Goal: Task Accomplishment & Management: Manage account settings

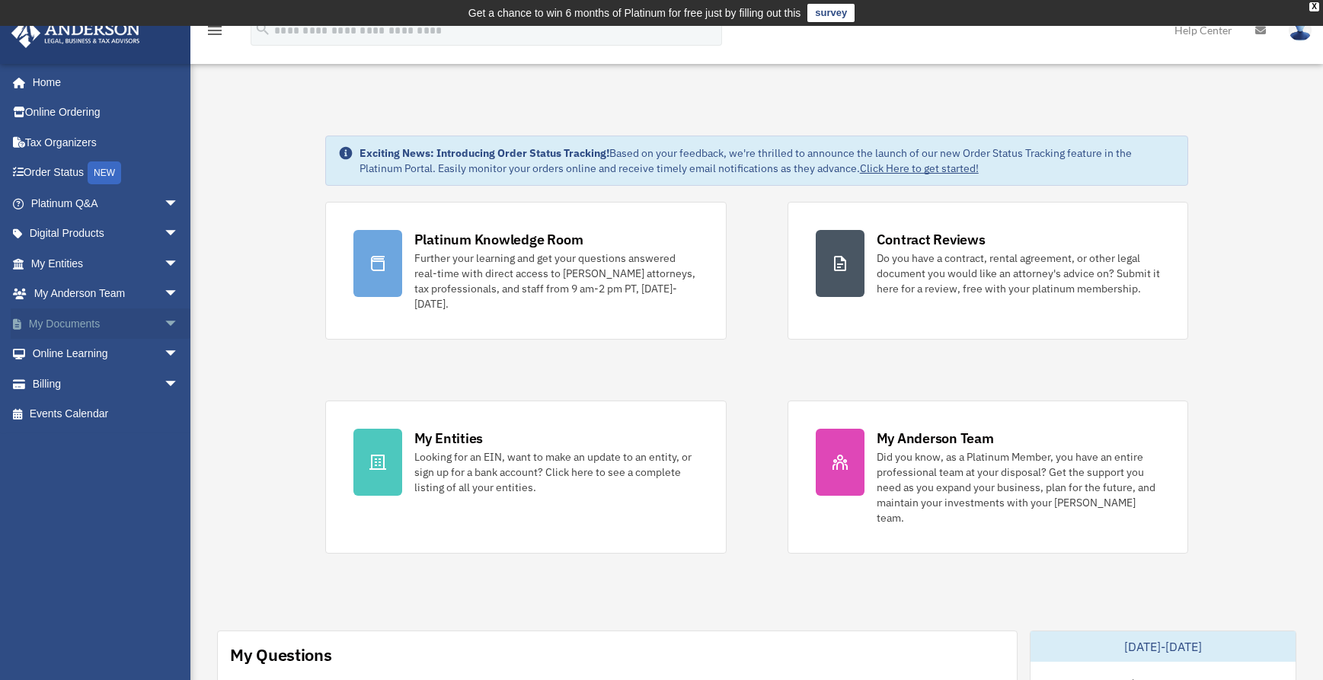
click at [74, 327] on link "My Documents arrow_drop_down" at bounding box center [106, 323] width 191 height 30
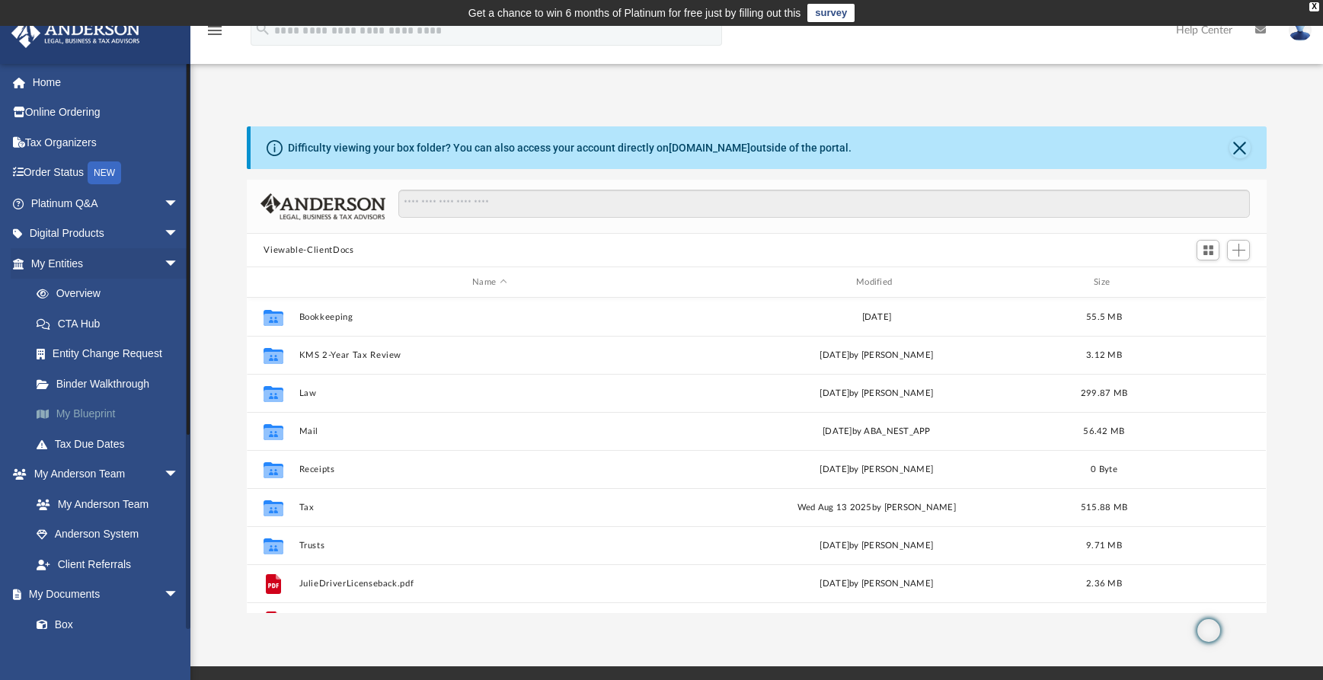
scroll to position [335, 1008]
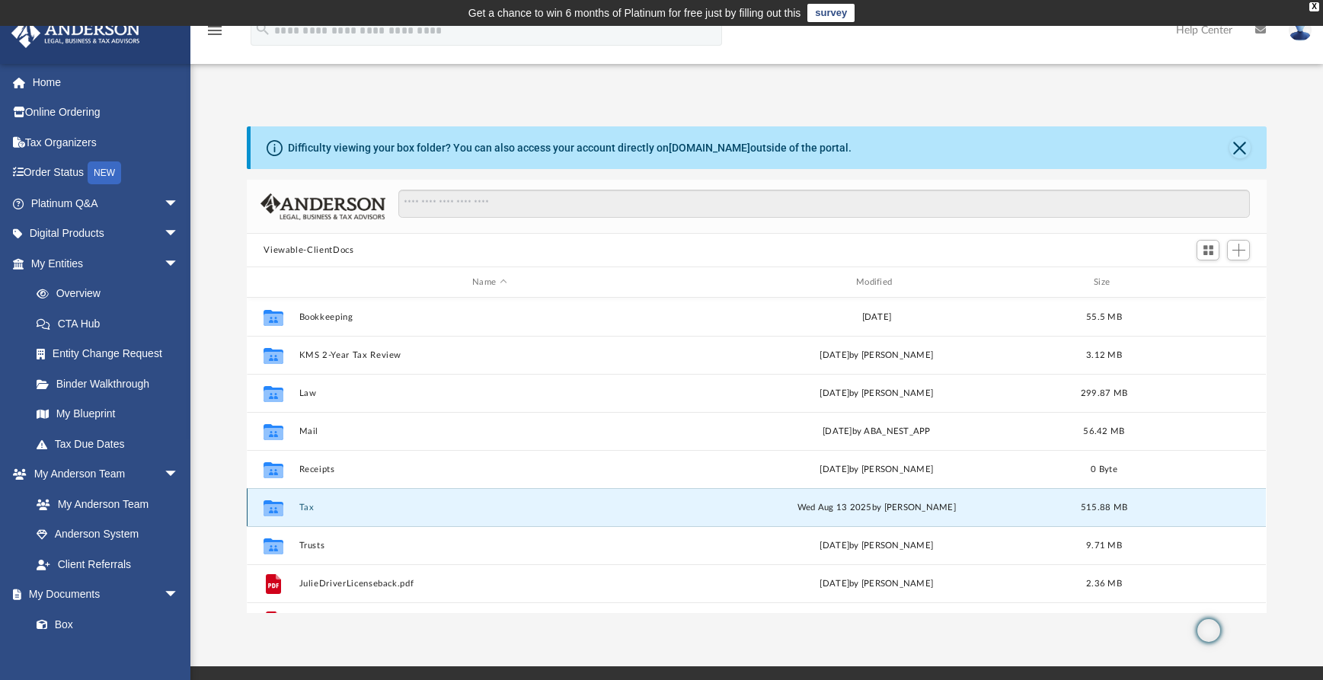
click at [306, 508] on button "Tax" at bounding box center [489, 508] width 381 height 10
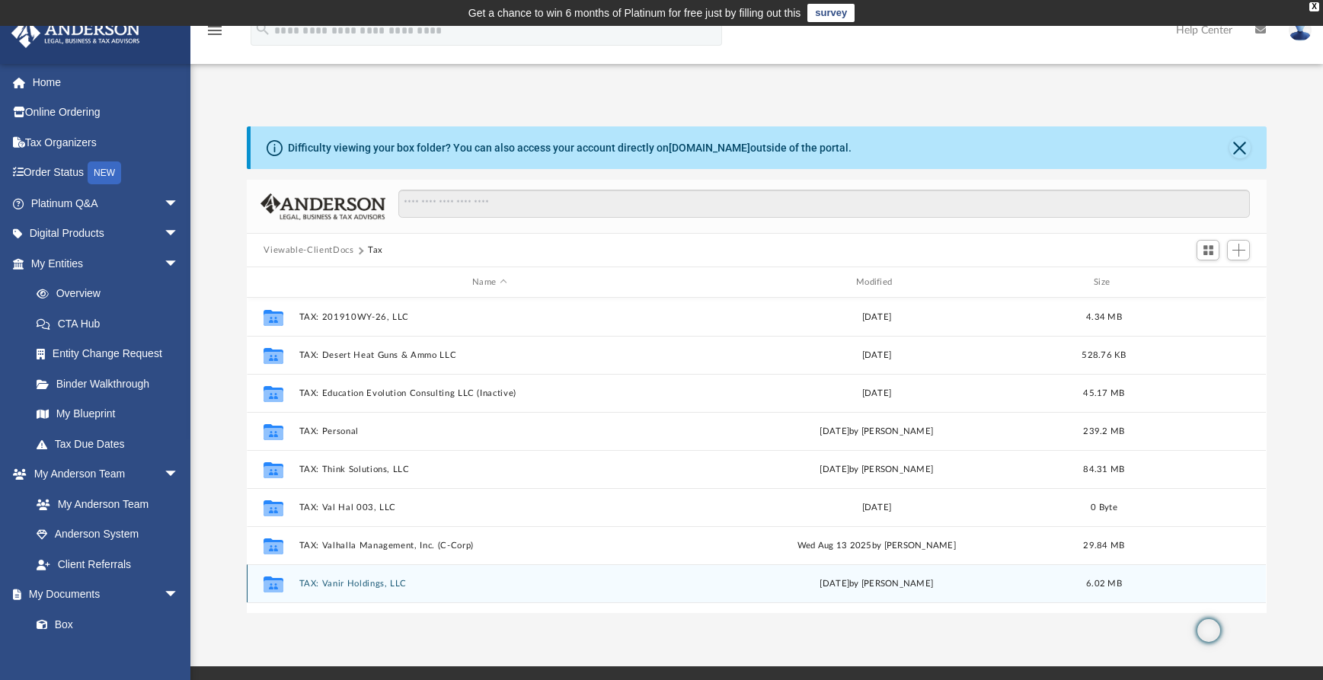
click at [354, 586] on button "TAX: Vanir Holdings, LLC" at bounding box center [489, 584] width 381 height 10
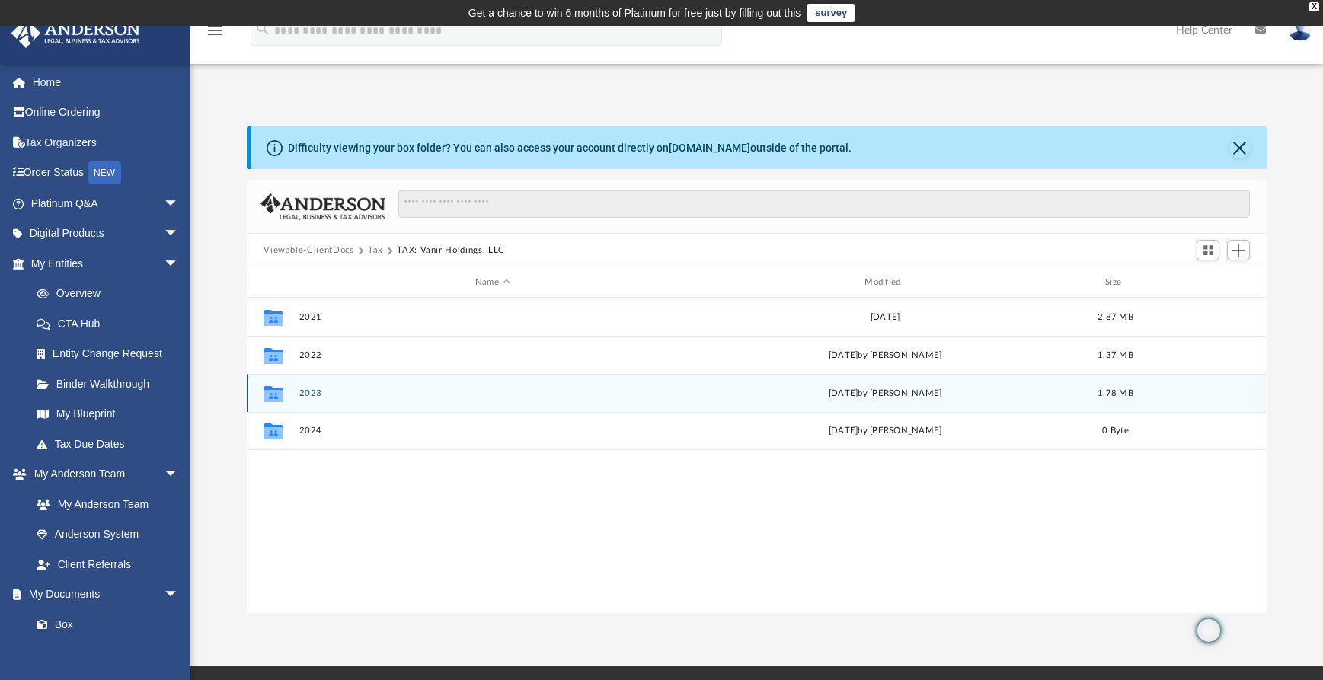
click at [315, 392] on button "2023" at bounding box center [492, 393] width 386 height 10
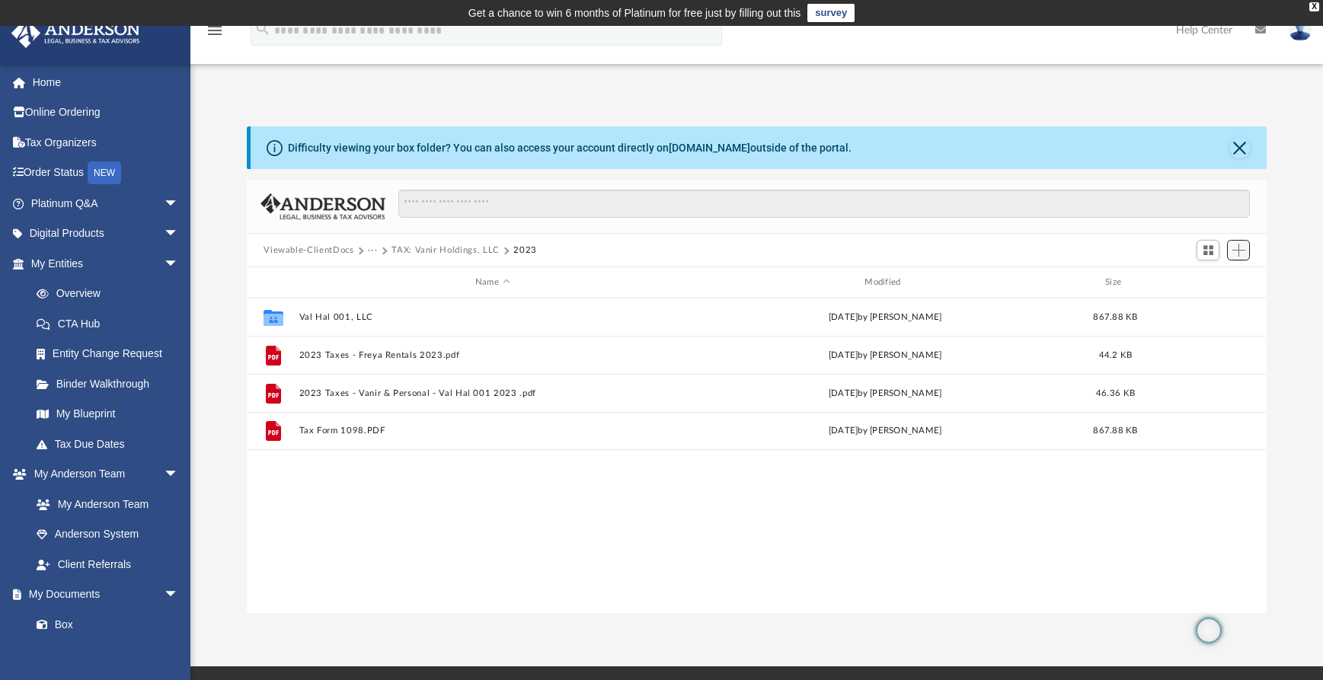
click at [1238, 251] on span "Add" at bounding box center [1238, 250] width 13 height 13
click at [1206, 280] on li "Upload" at bounding box center [1217, 281] width 49 height 16
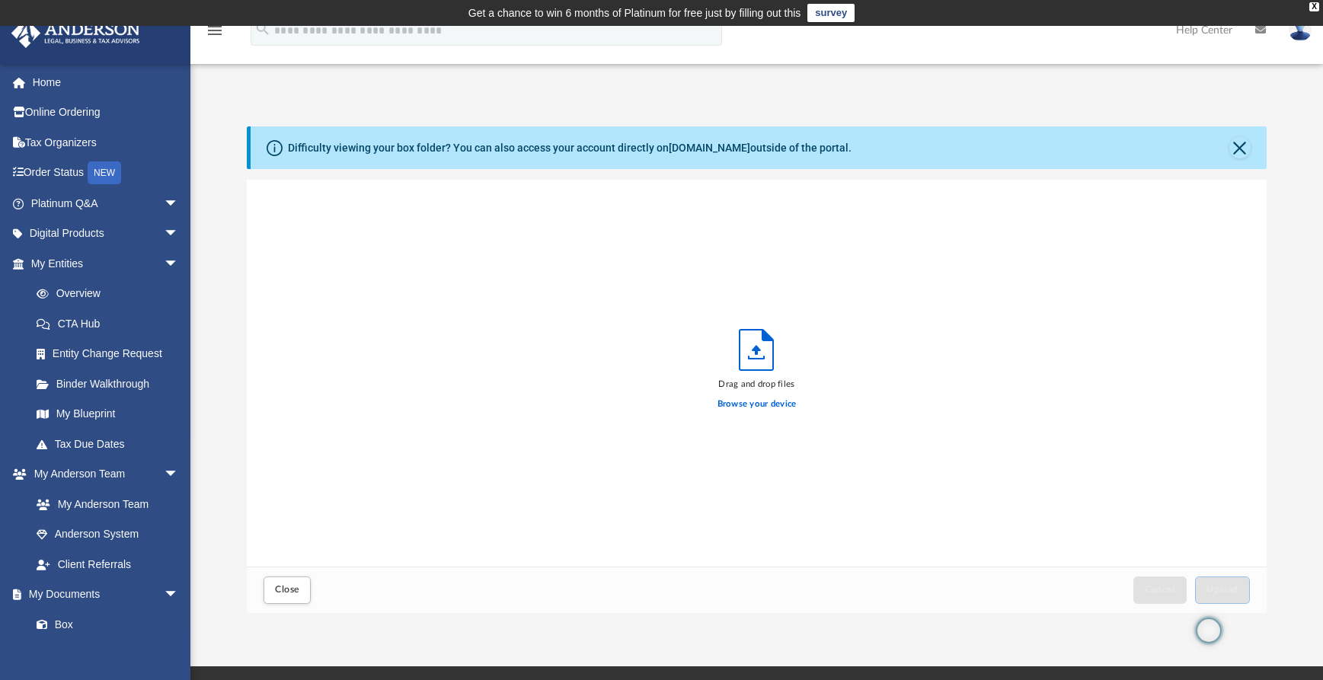
scroll to position [375, 1008]
click at [759, 398] on label "Browse your device" at bounding box center [757, 405] width 79 height 14
click at [0, 0] on input "Browse your device" at bounding box center [0, 0] width 0 height 0
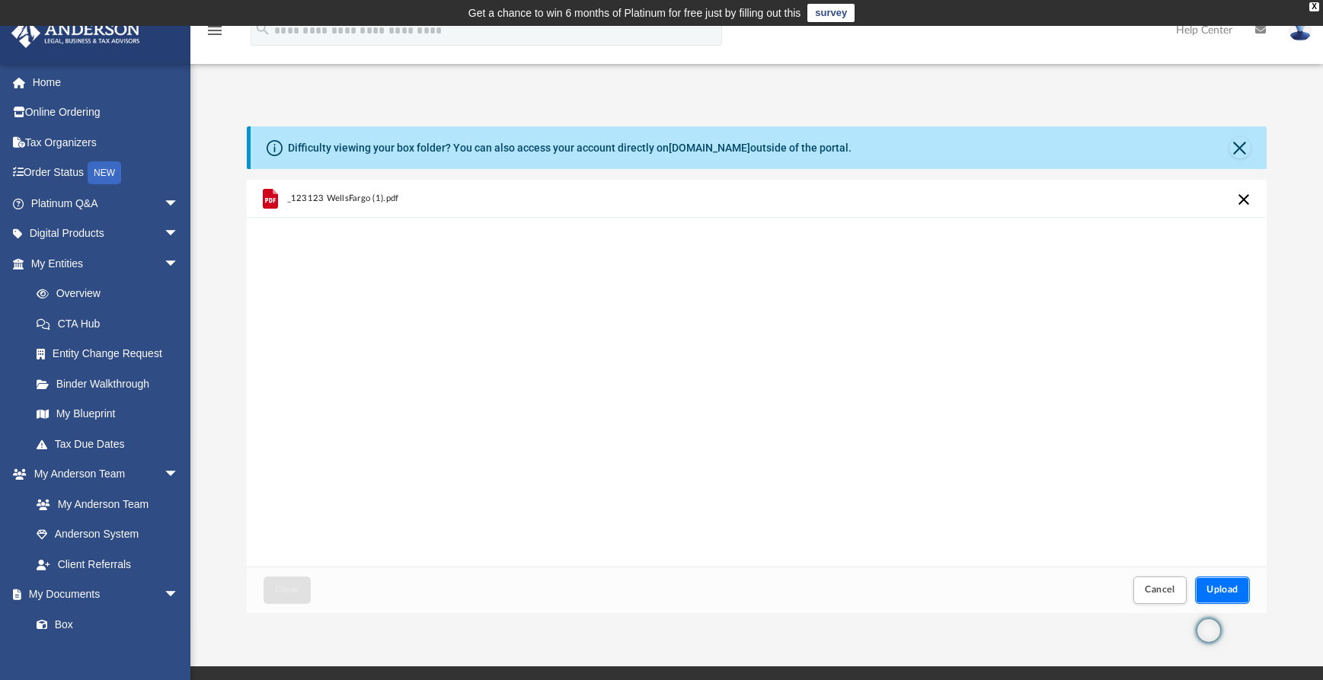
click at [1236, 591] on span "Upload" at bounding box center [1222, 589] width 32 height 9
click at [290, 587] on span "Close" at bounding box center [287, 589] width 24 height 9
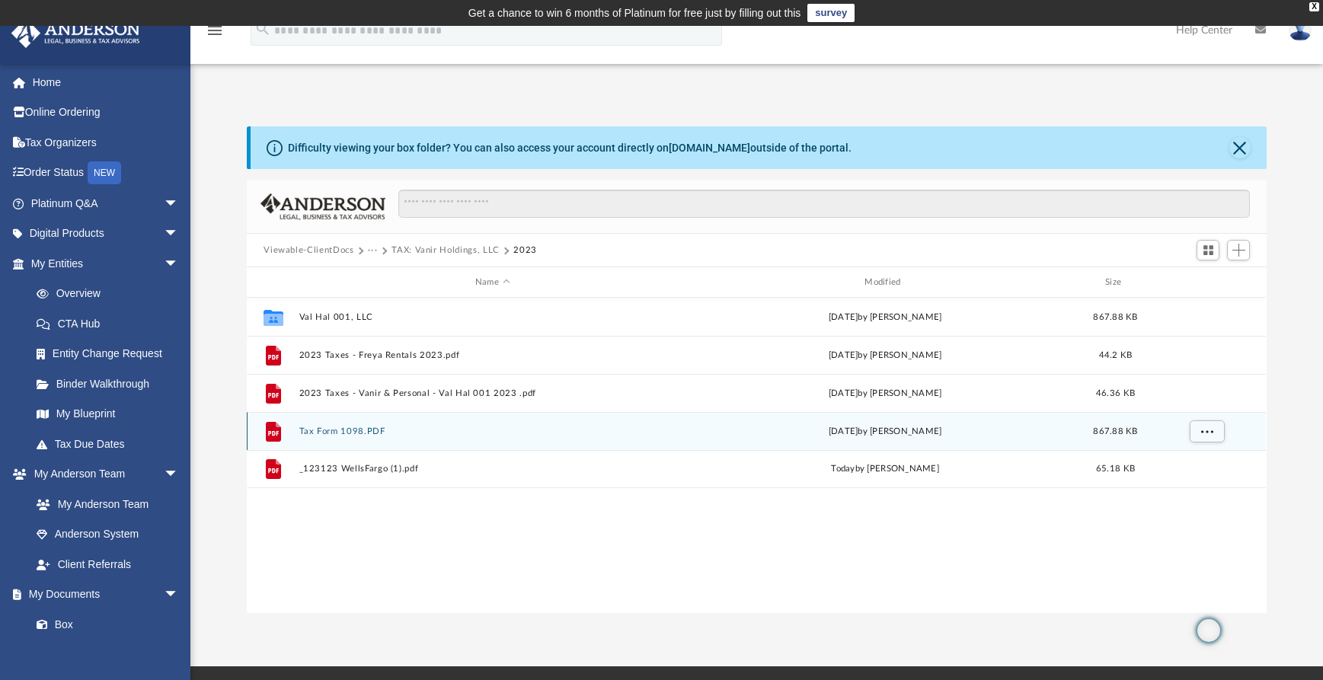
click at [339, 434] on button "Tax Form 1098.PDF" at bounding box center [492, 432] width 386 height 10
